Goal: Task Accomplishment & Management: Complete application form

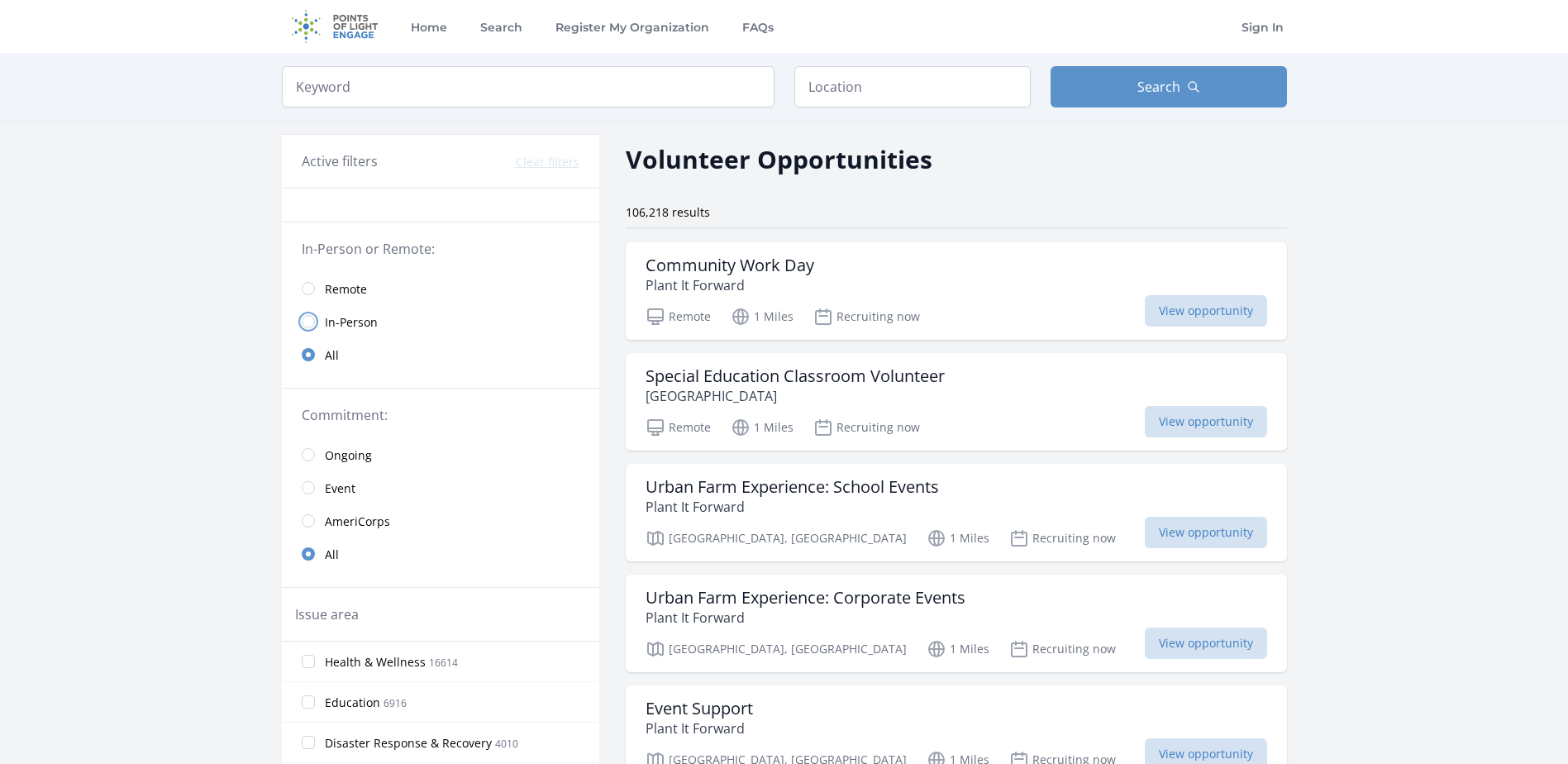
click at [304, 317] on input "radio" at bounding box center [308, 321] width 13 height 13
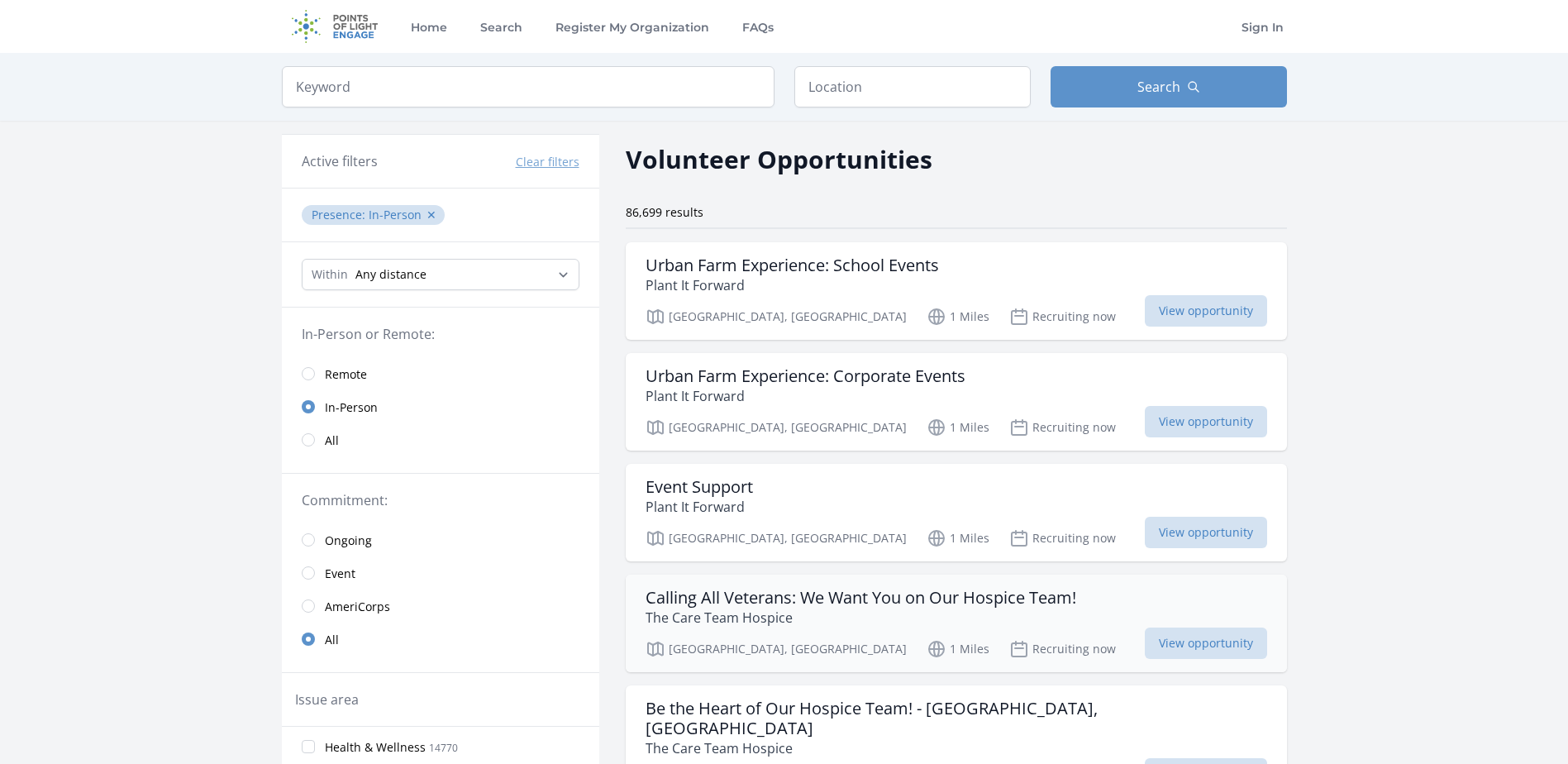
scroll to position [83, 0]
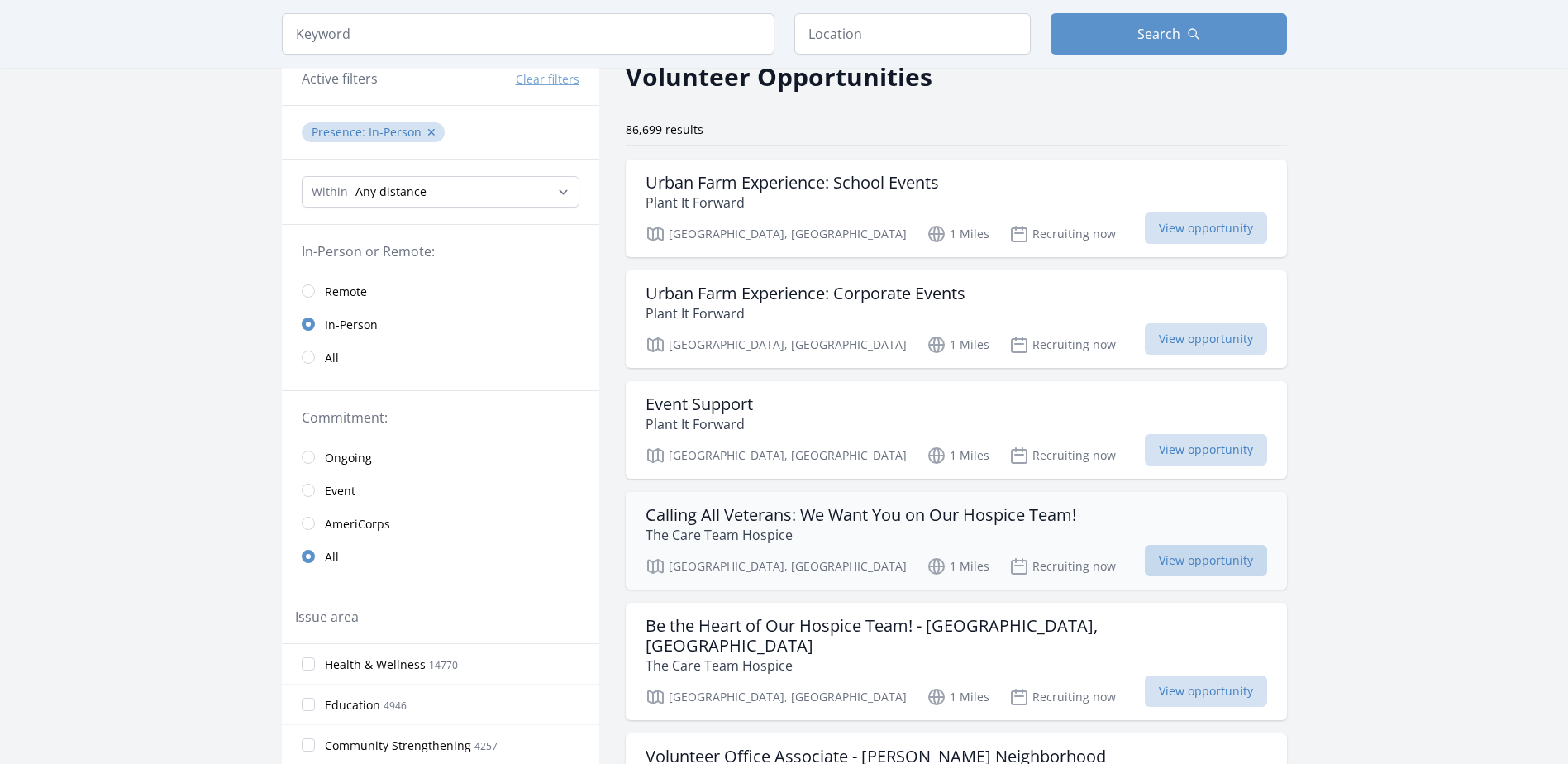
click at [1145, 553] on span "View opportunity" at bounding box center [1205, 561] width 122 height 32
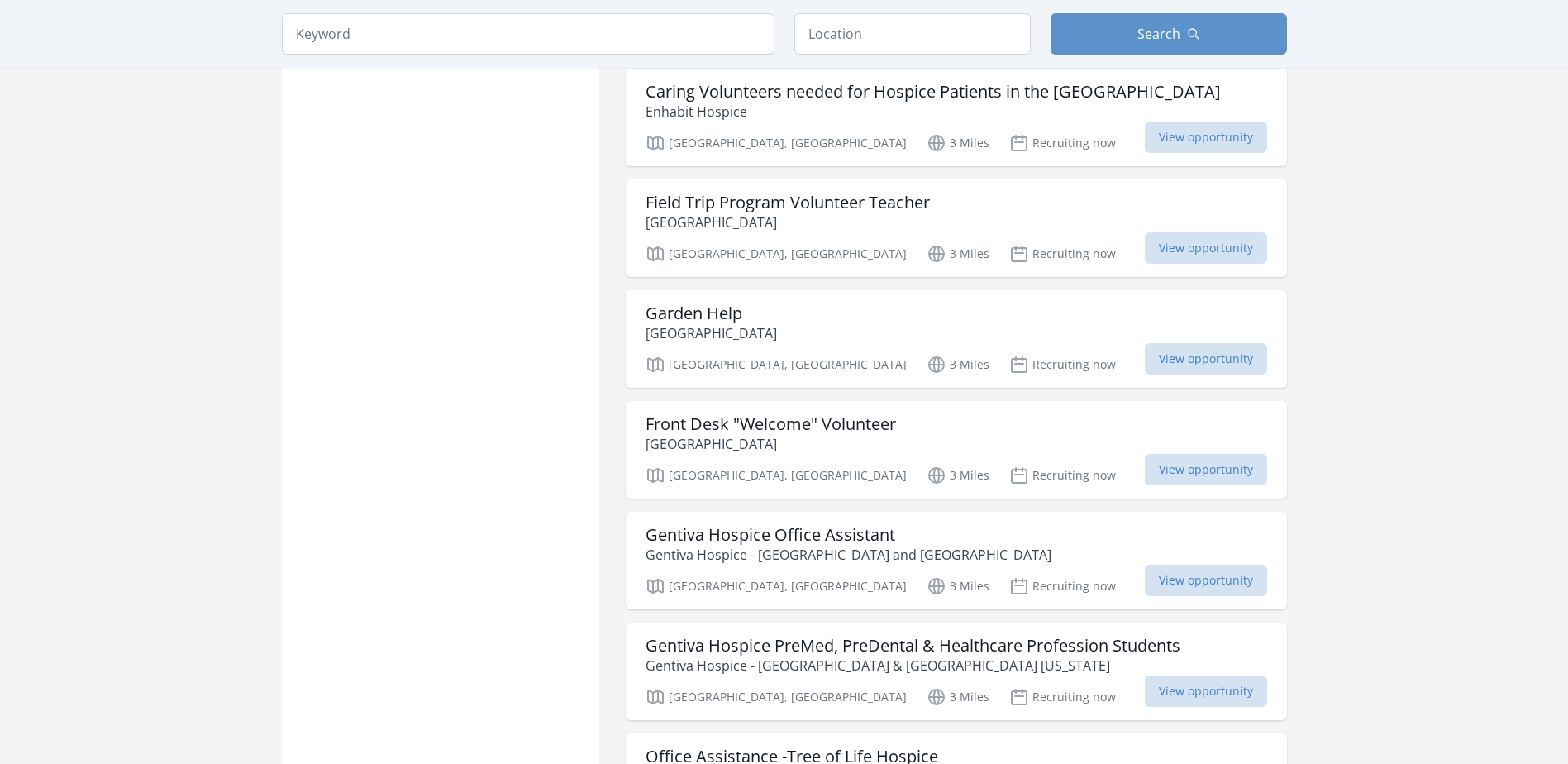
scroll to position [1818, 0]
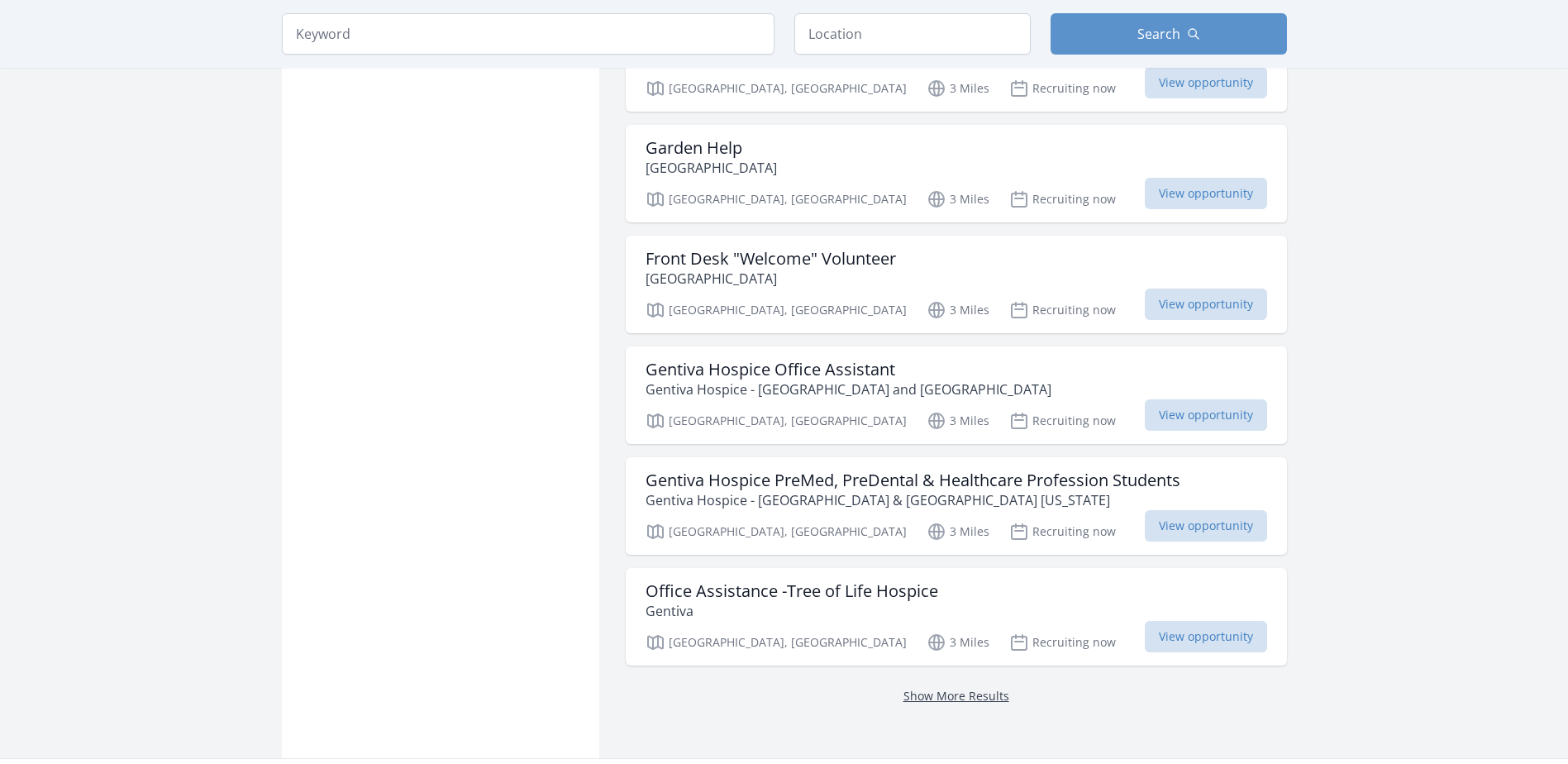
click at [925, 687] on link "Show More Results" at bounding box center [956, 695] width 106 height 16
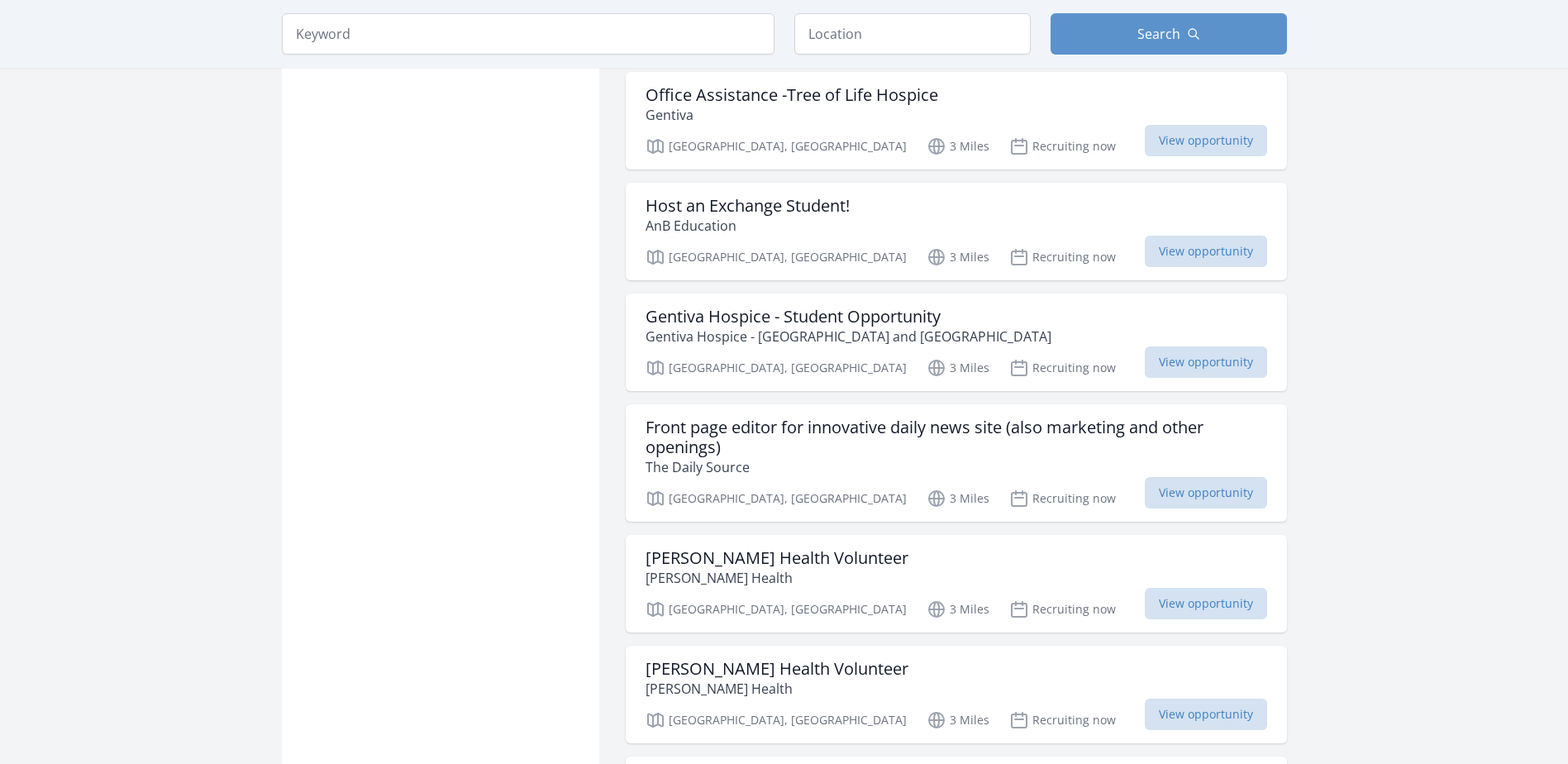
scroll to position [2645, 0]
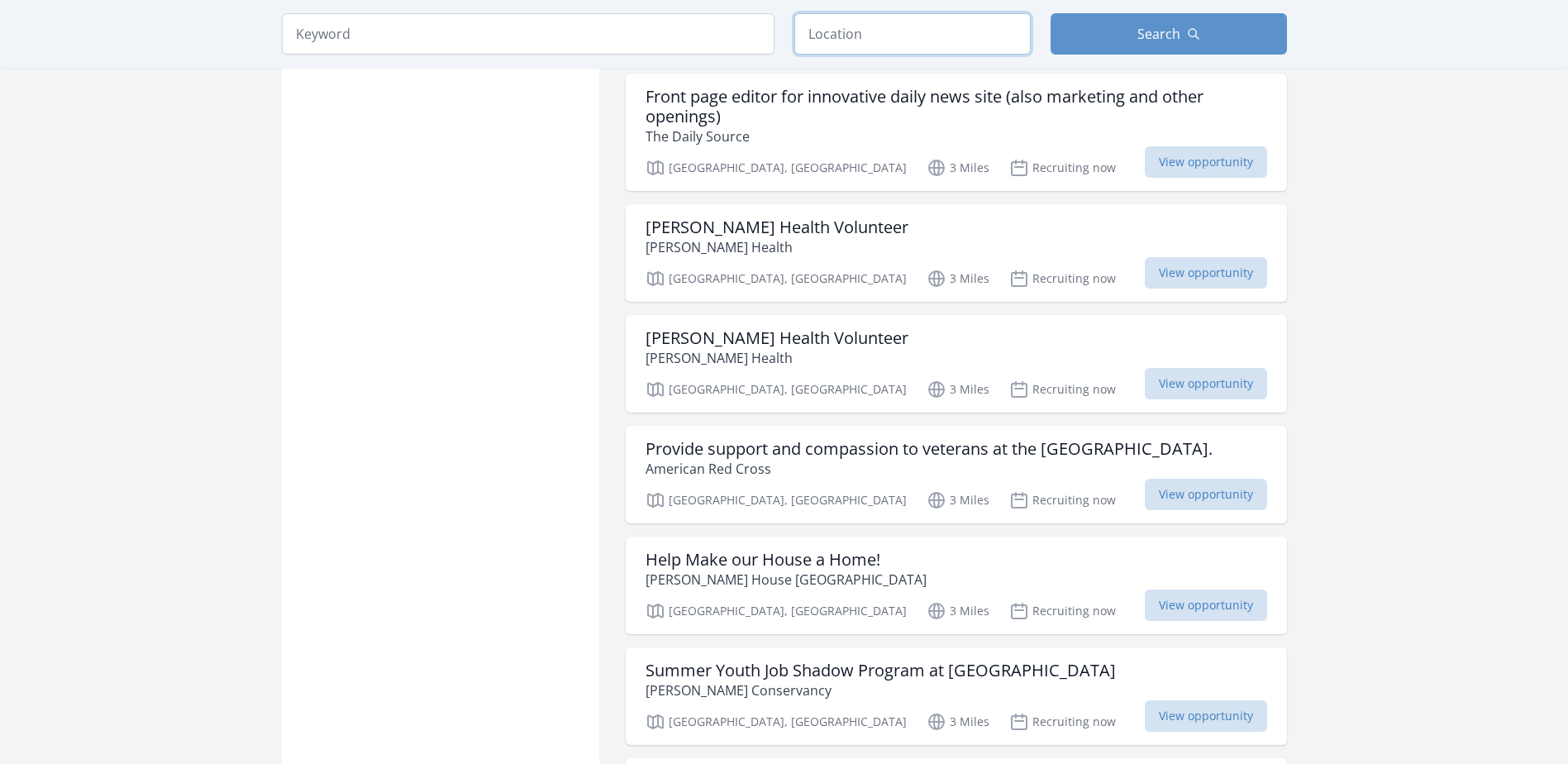
click at [871, 27] on input "text" at bounding box center [912, 33] width 237 height 41
type input "[GEOGRAPHIC_DATA], TX 77511, [GEOGRAPHIC_DATA]"
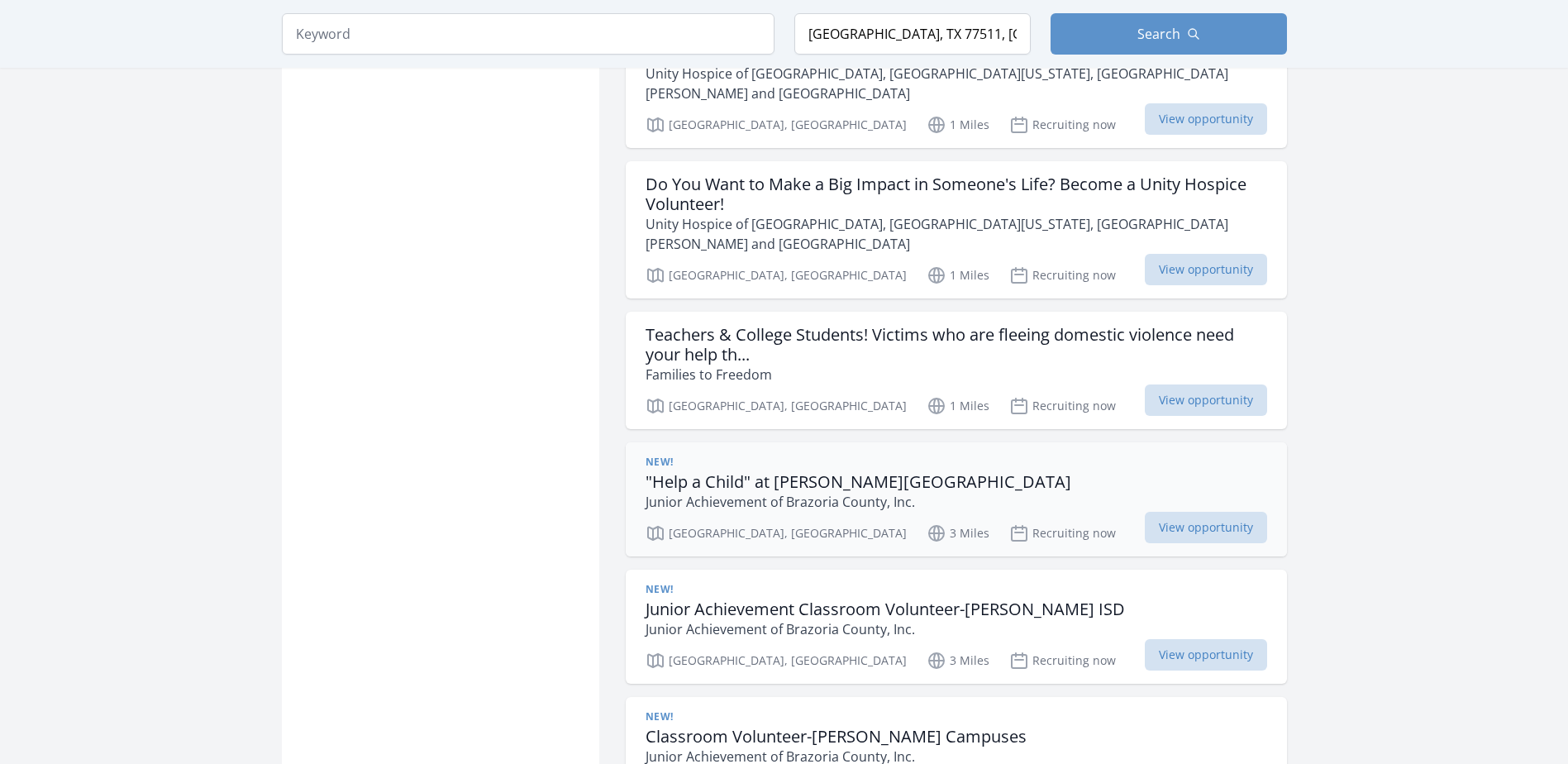
scroll to position [1570, 0]
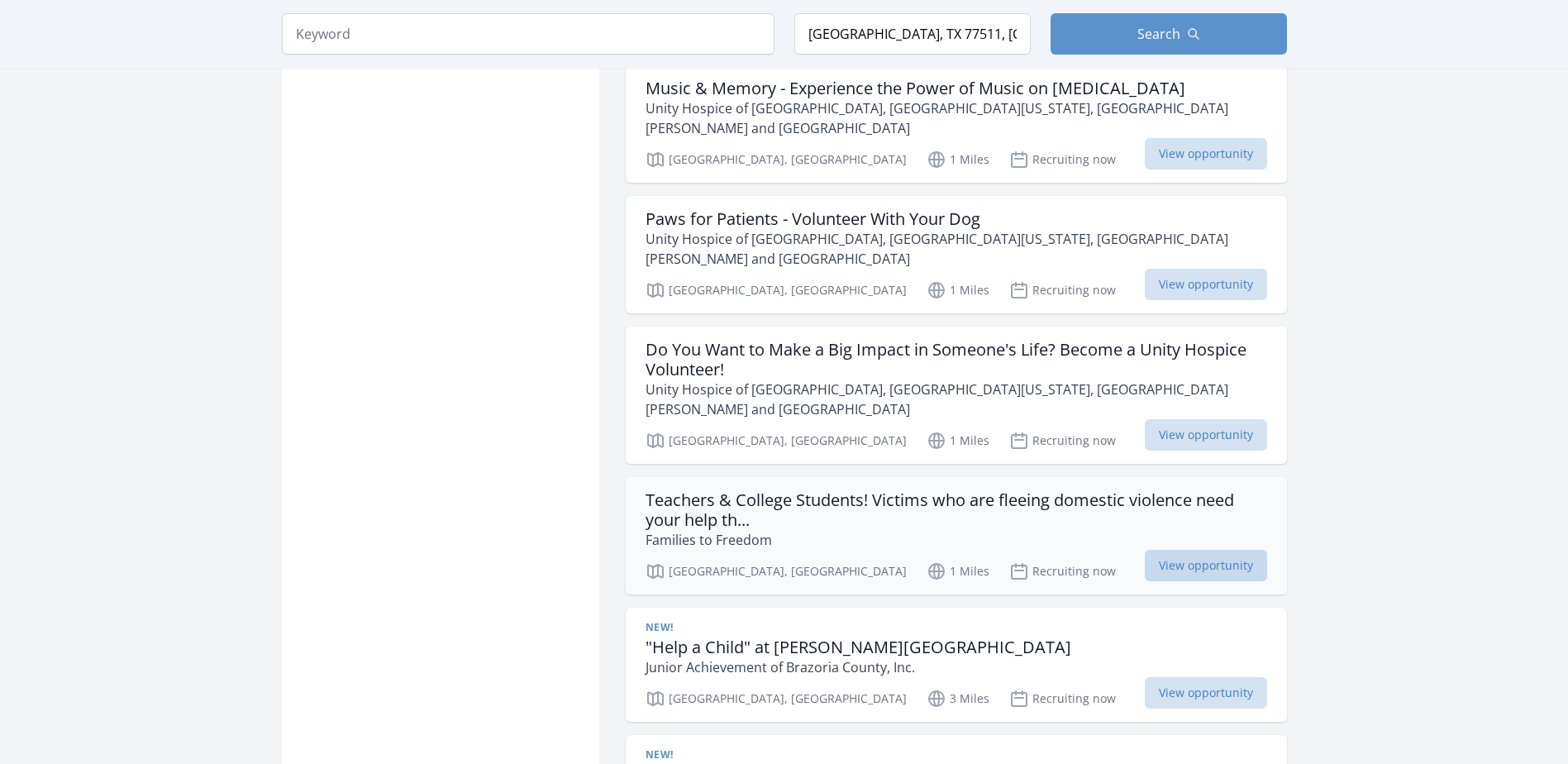
click at [1204, 549] on span "View opportunity" at bounding box center [1205, 565] width 122 height 32
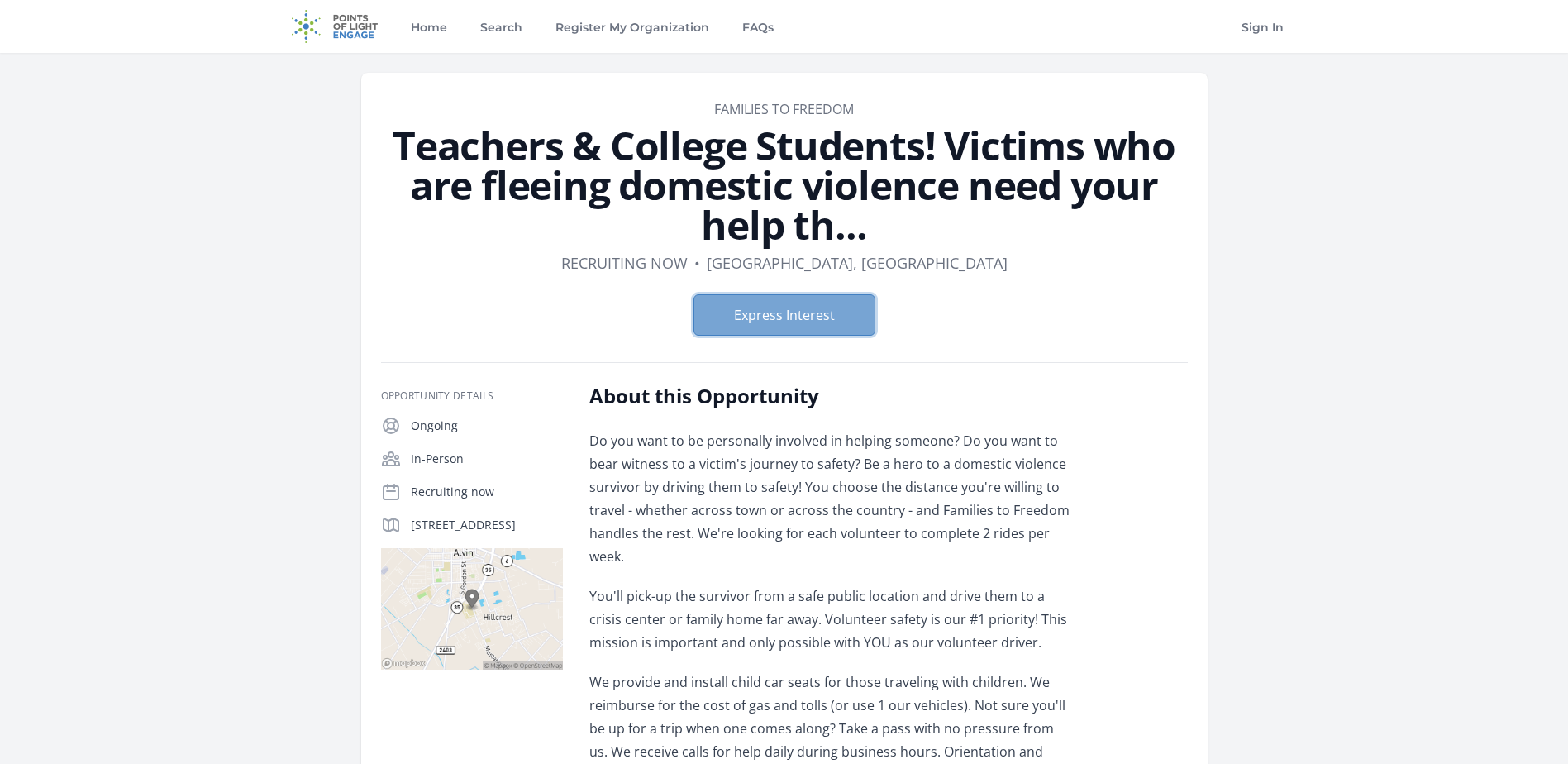
click at [784, 318] on button "Express Interest" at bounding box center [784, 314] width 182 height 41
